Goal: Transaction & Acquisition: Purchase product/service

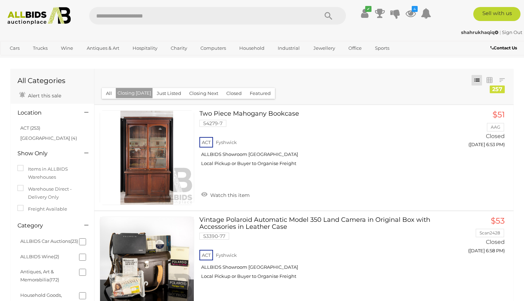
scroll to position [4021, 0]
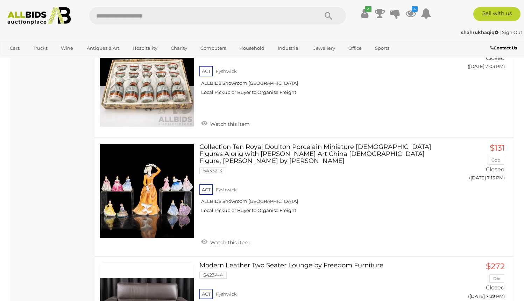
click at [35, 16] on img at bounding box center [39, 16] width 71 height 18
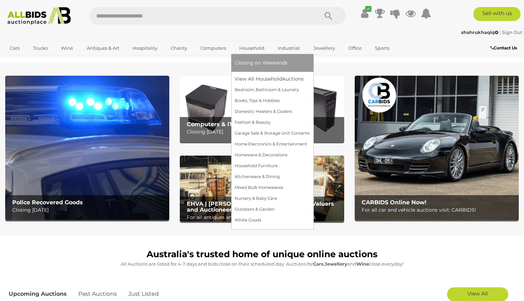
click at [254, 50] on link "Household" at bounding box center [252, 48] width 34 height 12
click at [253, 78] on link "View All Household Auctions" at bounding box center [272, 78] width 75 height 11
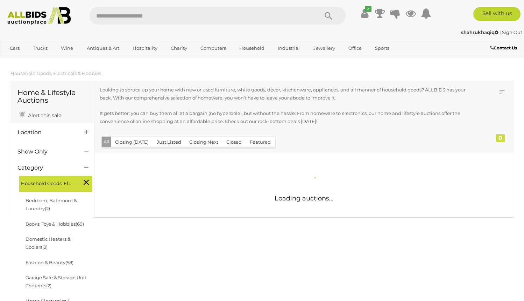
click at [84, 181] on icon at bounding box center [86, 181] width 5 height 9
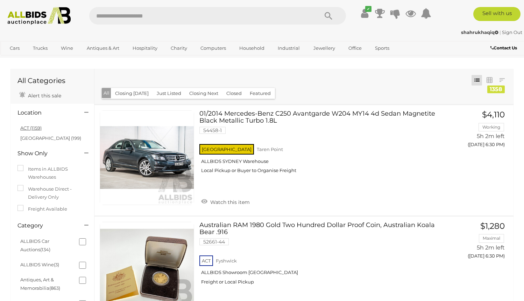
click at [34, 125] on link "ACT (1159)" at bounding box center [30, 128] width 21 height 6
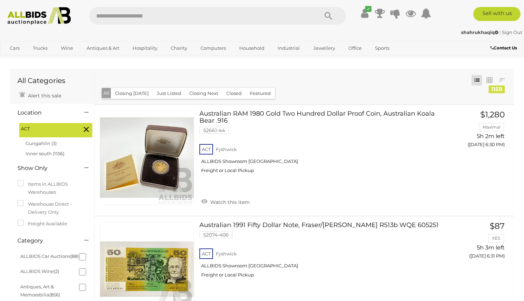
click at [125, 92] on button "Closing [DATE]" at bounding box center [132, 93] width 42 height 11
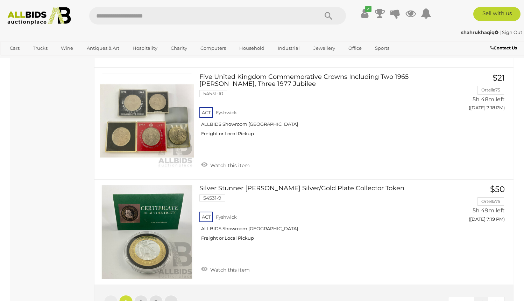
scroll to position [5406, 0]
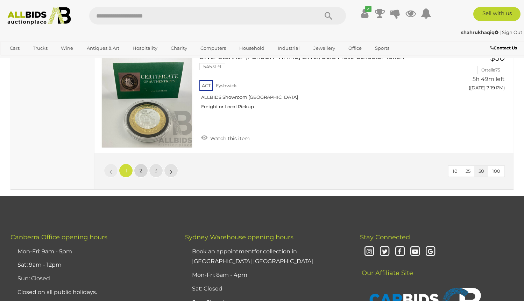
click at [141, 167] on span "2" at bounding box center [141, 170] width 3 height 6
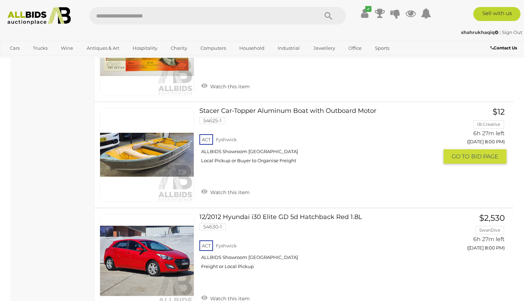
scroll to position [4758, 0]
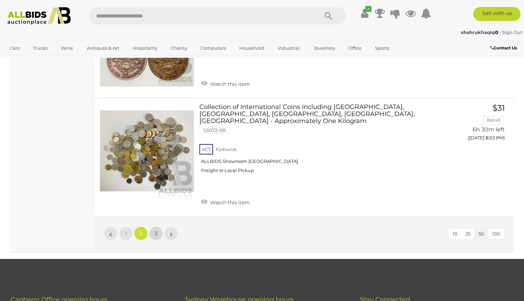
click at [154, 226] on link "3" at bounding box center [156, 233] width 14 height 14
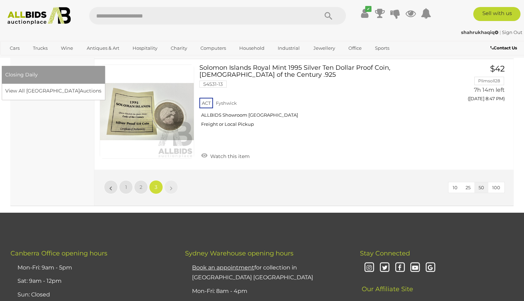
scroll to position [4813, 0]
